Goal: Navigation & Orientation: Find specific page/section

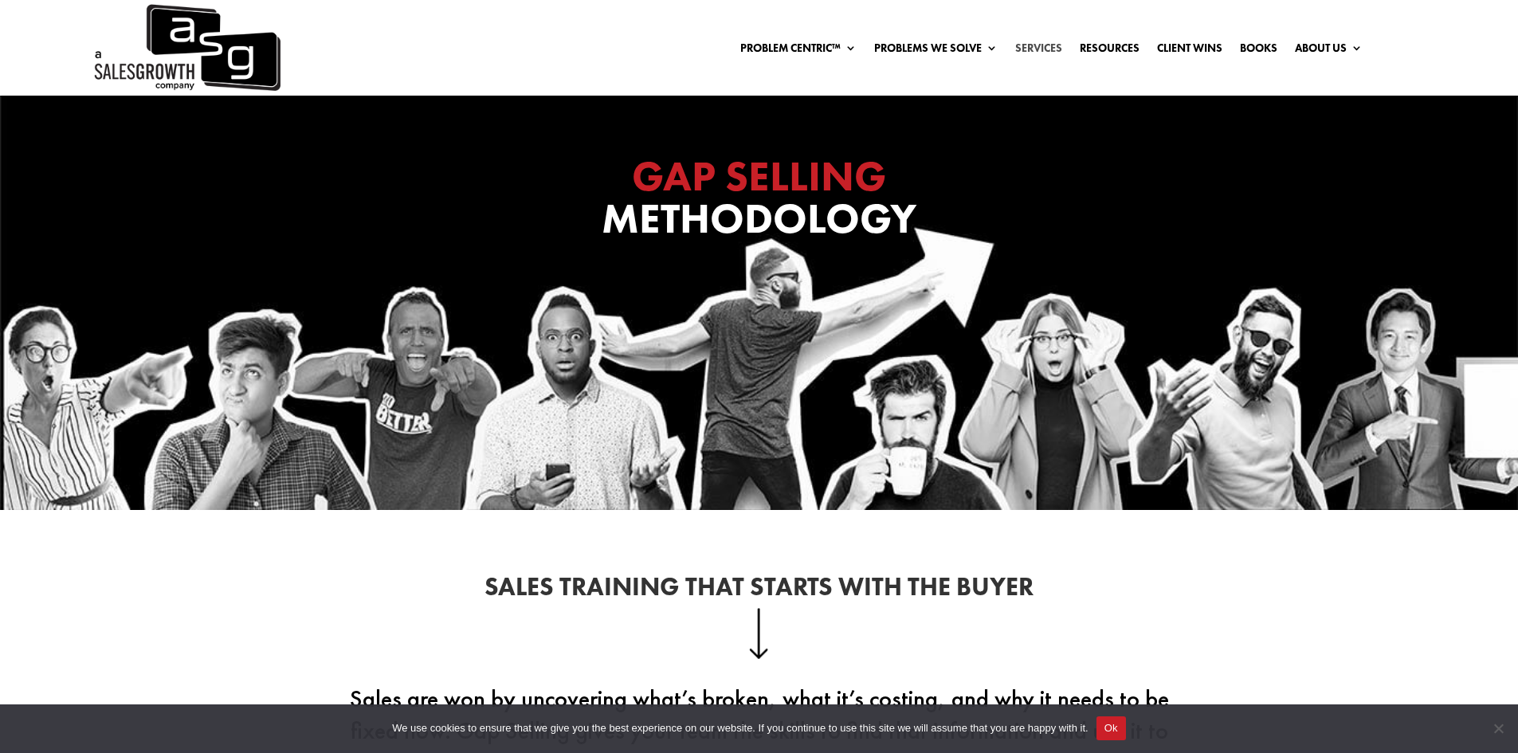
click at [1035, 42] on link "Services" at bounding box center [1038, 51] width 47 height 18
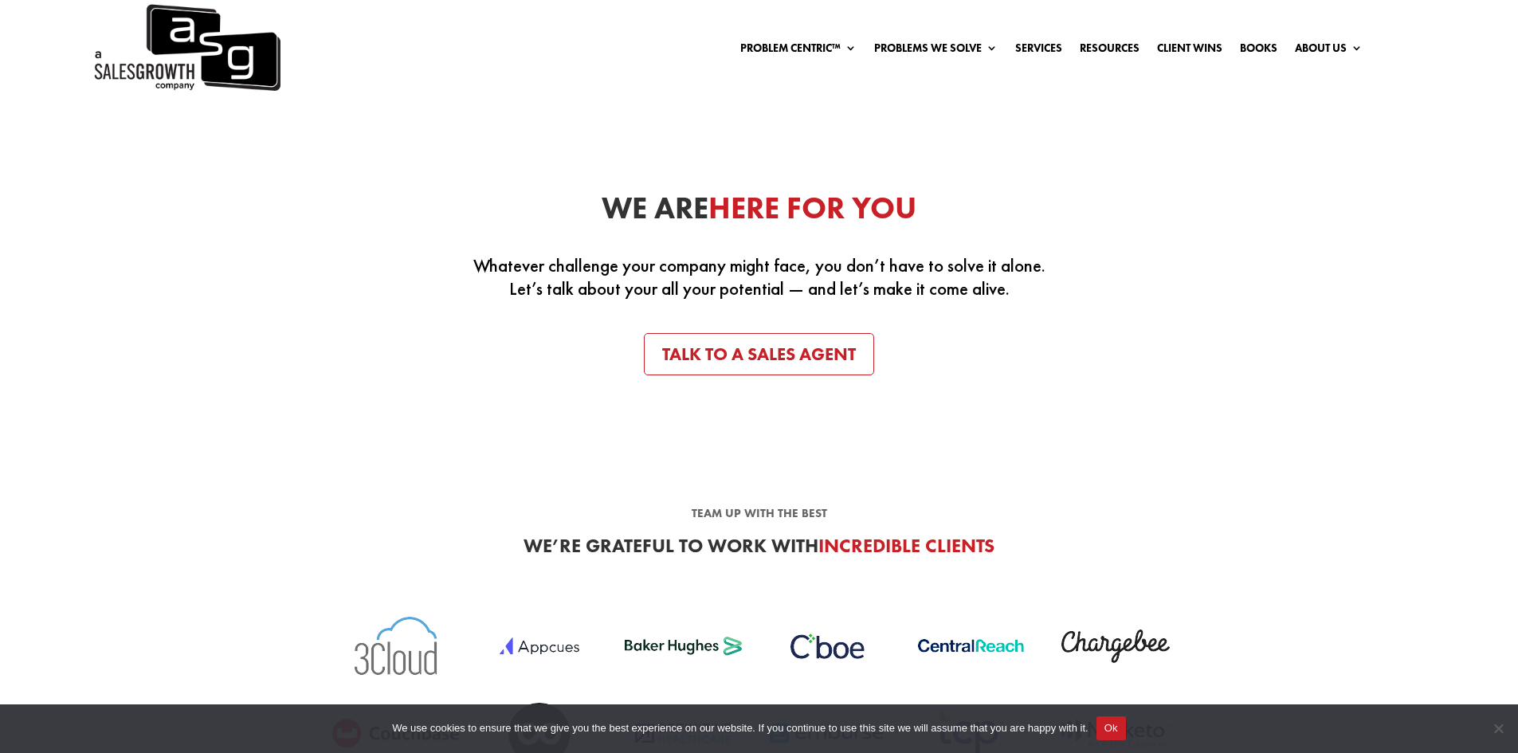
scroll to position [3347, 0]
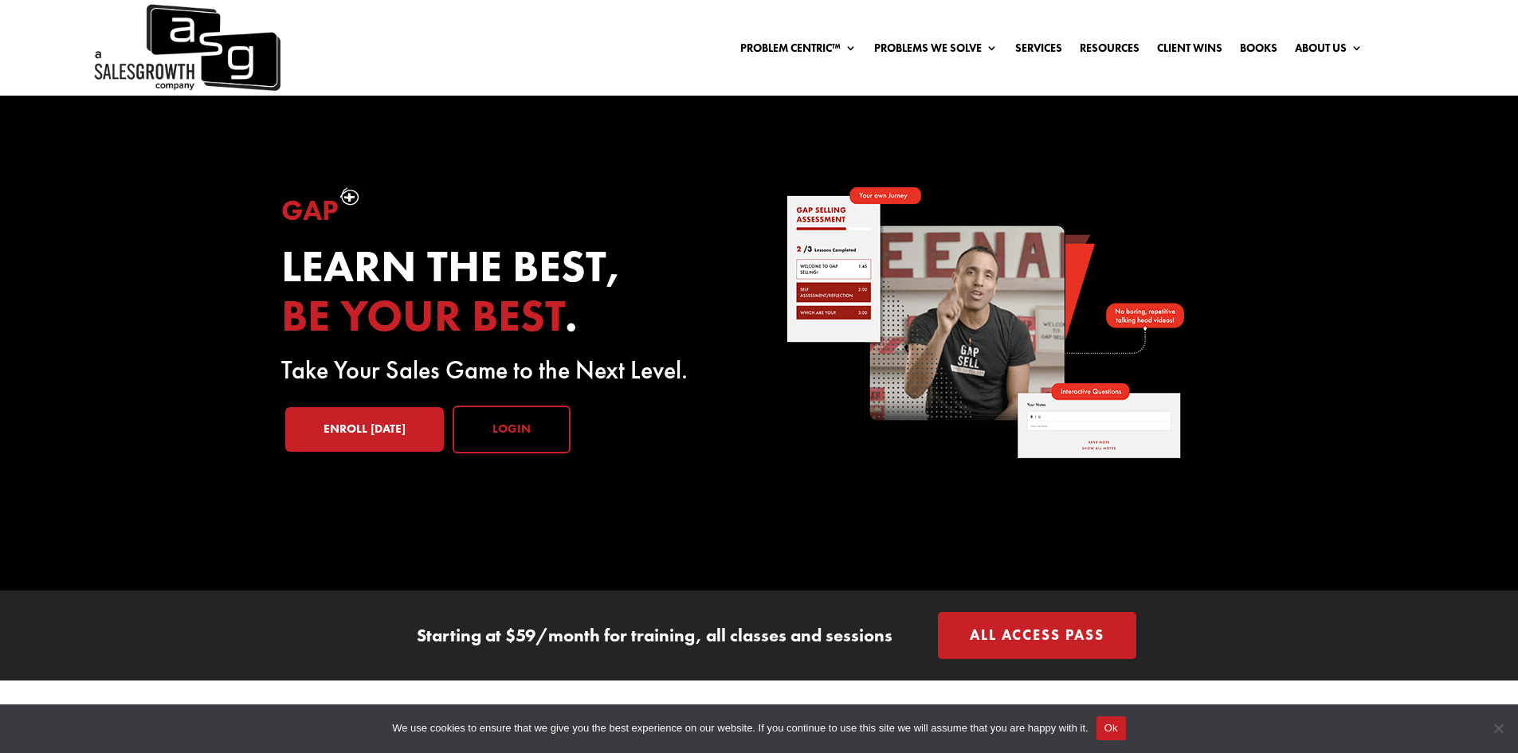
click at [496, 416] on link "Login" at bounding box center [512, 430] width 118 height 48
